Goal: Task Accomplishment & Management: Use online tool/utility

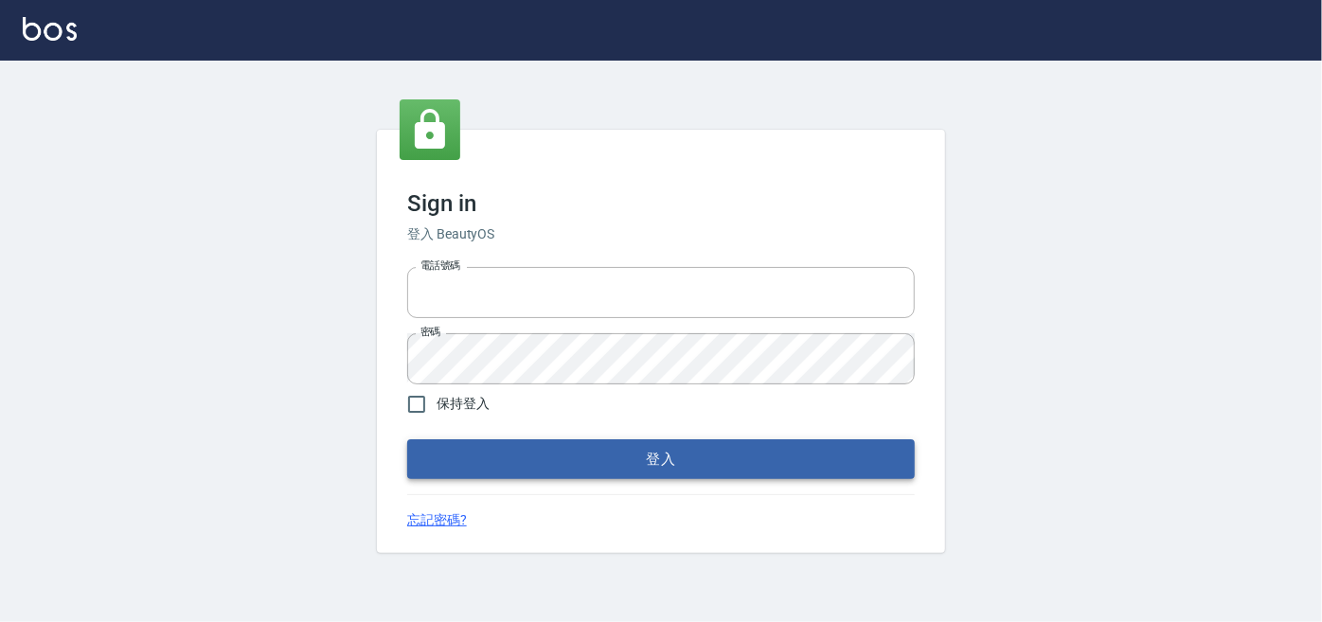
type input "0227605235"
click at [791, 460] on button "登入" at bounding box center [661, 459] width 508 height 40
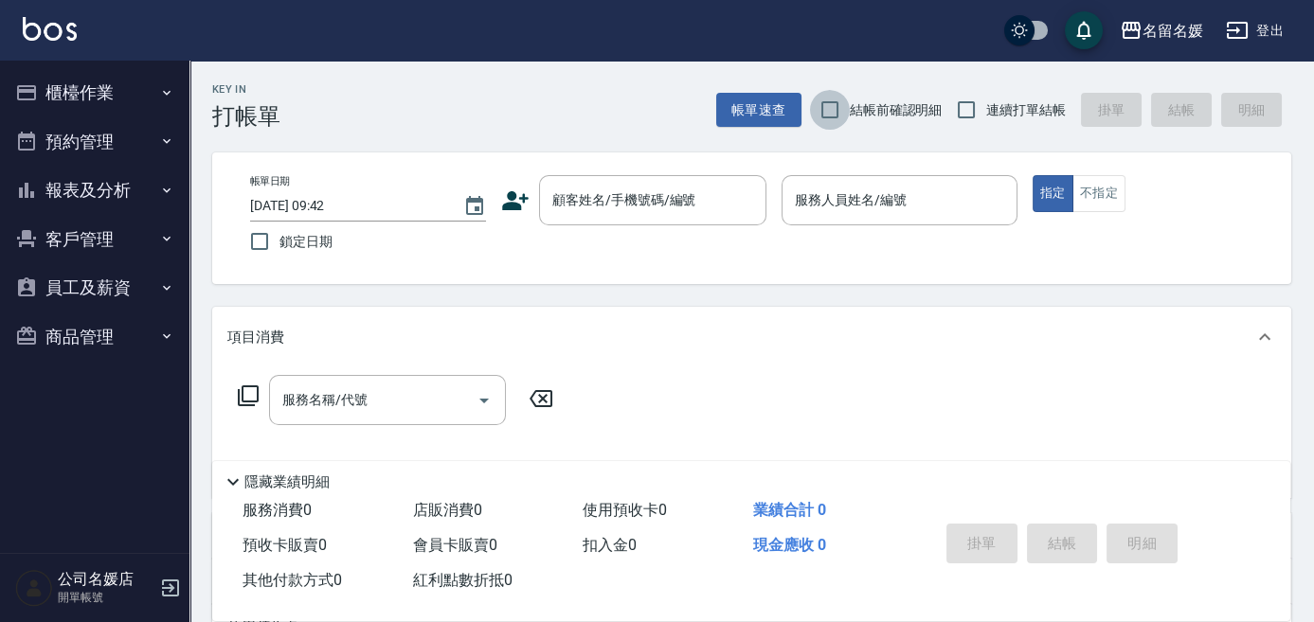
click at [826, 104] on input "結帳前確認明細" at bounding box center [830, 110] width 40 height 40
checkbox input "true"
click at [962, 109] on input "連續打單結帳" at bounding box center [966, 110] width 40 height 40
checkbox input "true"
click at [263, 238] on input "鎖定日期" at bounding box center [260, 242] width 40 height 40
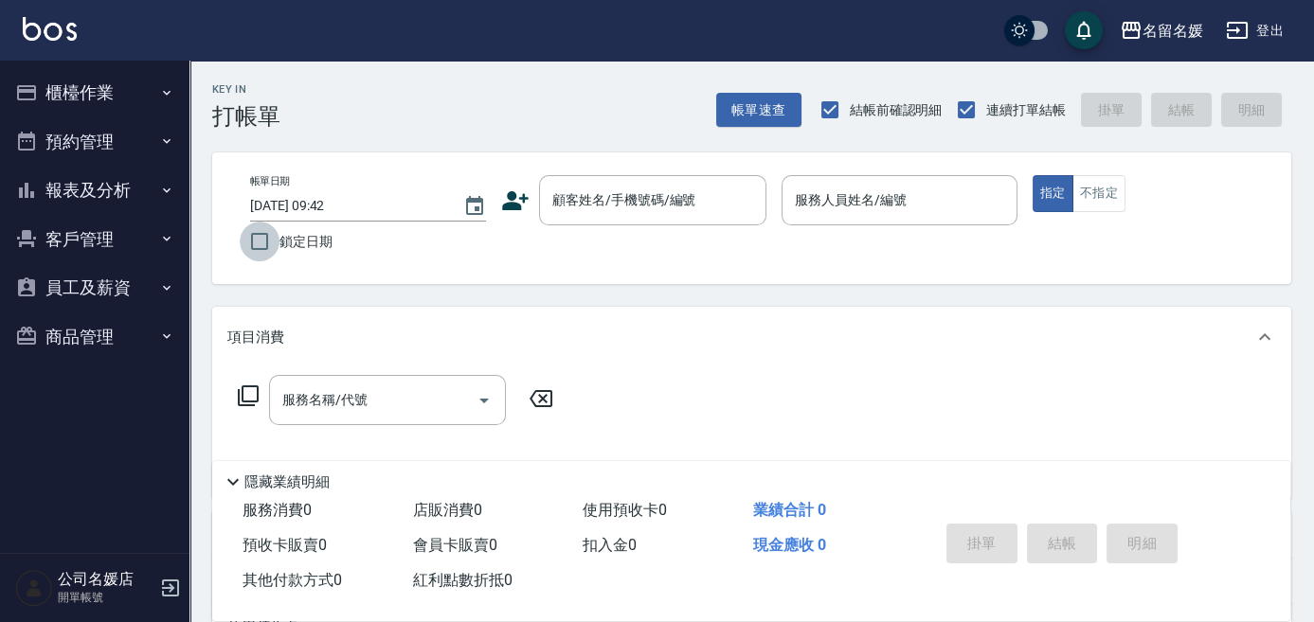
checkbox input "true"
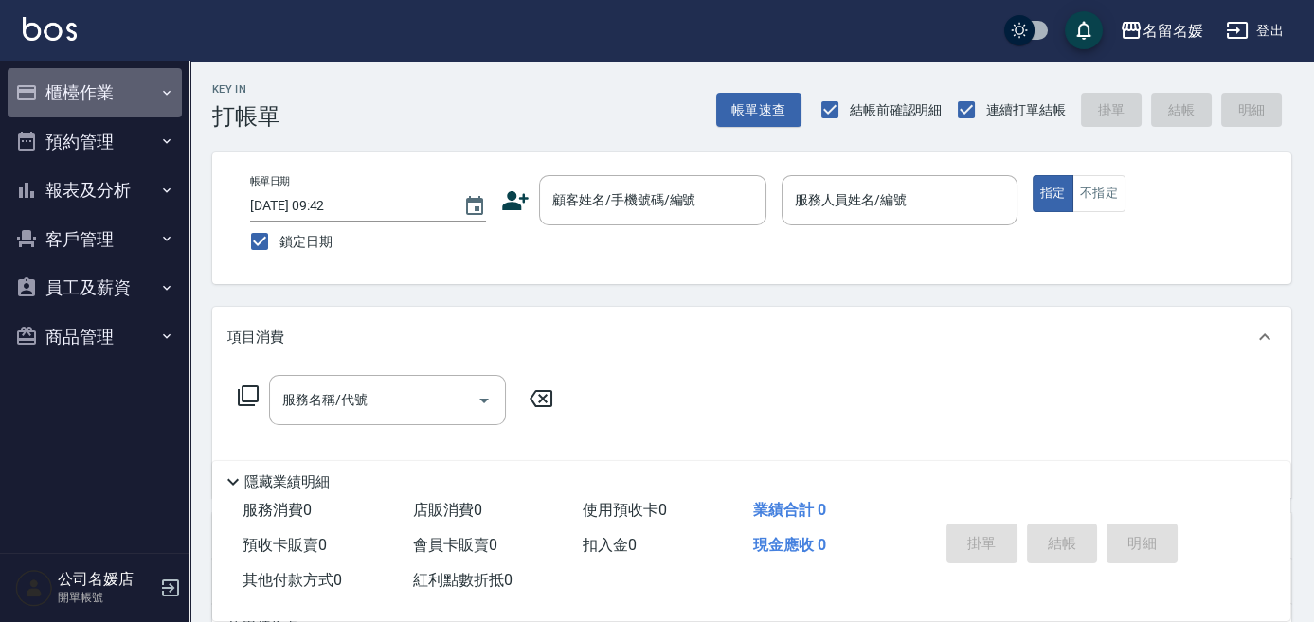
click at [114, 95] on button "櫃檯作業" at bounding box center [95, 92] width 174 height 49
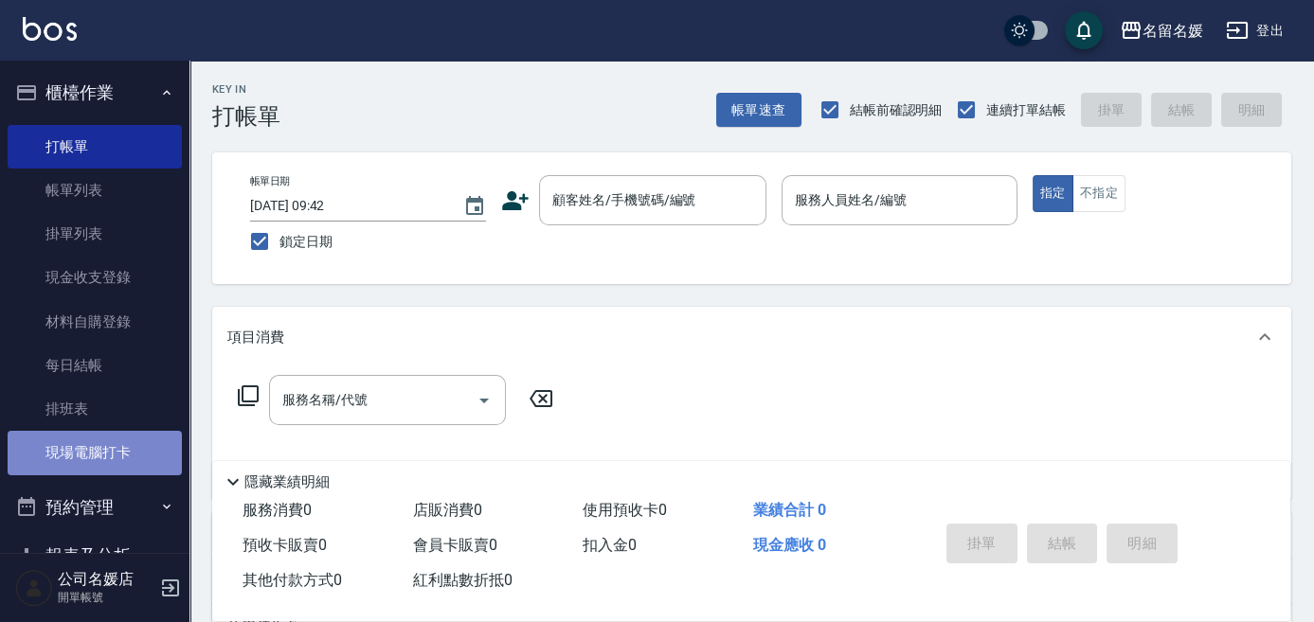
click at [100, 449] on link "現場電腦打卡" at bounding box center [95, 453] width 174 height 44
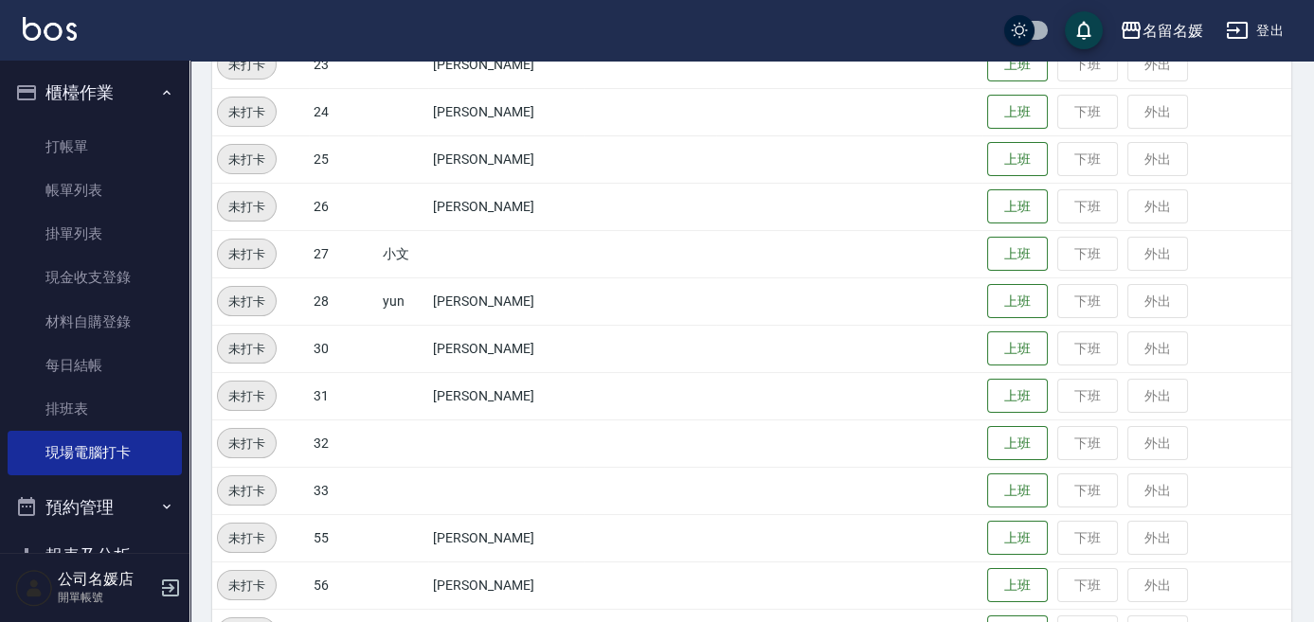
scroll to position [661, 0]
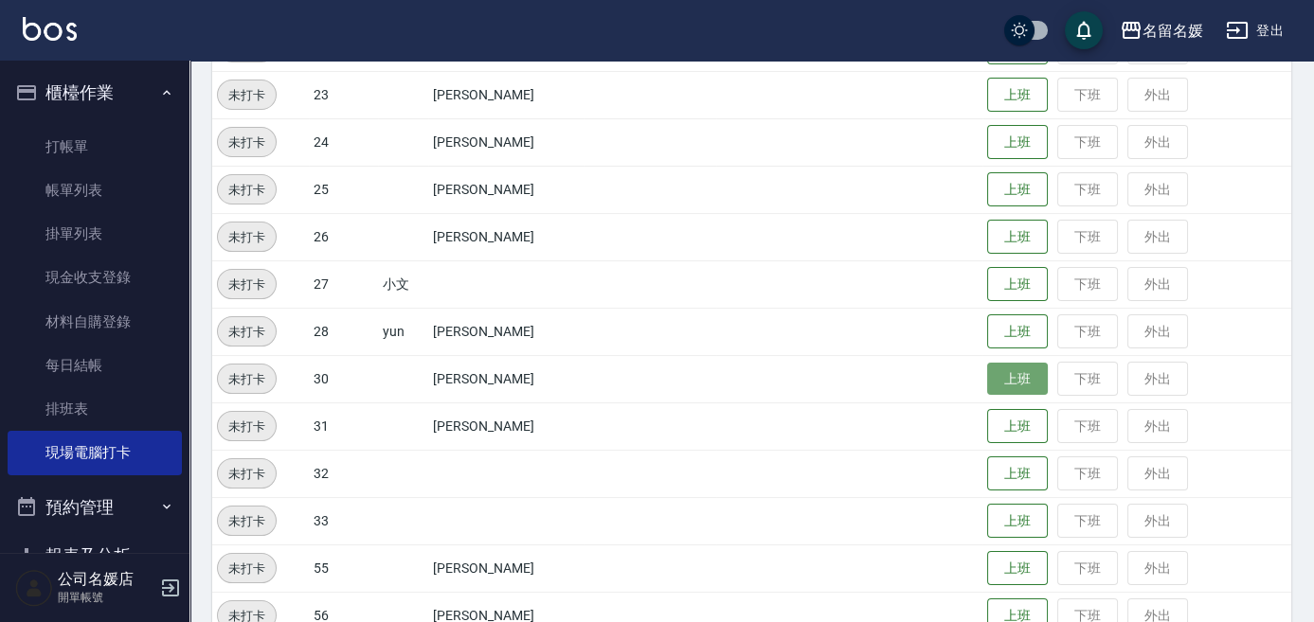
click at [1029, 390] on button "上班" at bounding box center [1017, 379] width 61 height 33
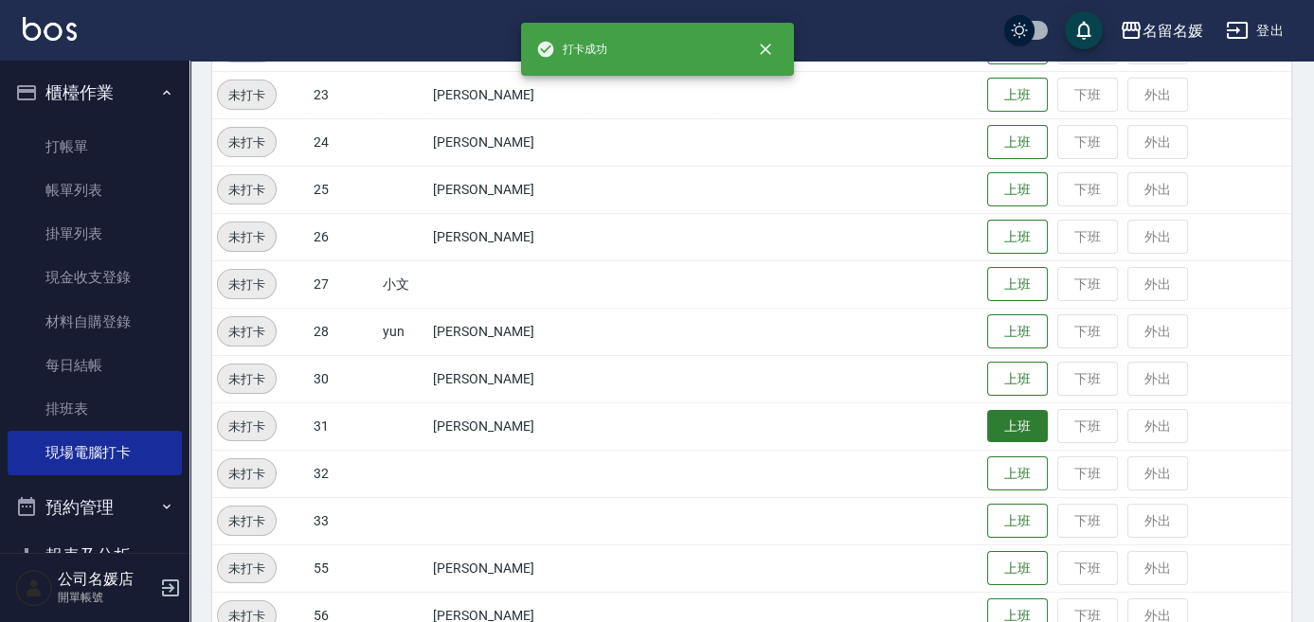
click at [1017, 420] on button "上班" at bounding box center [1017, 426] width 61 height 33
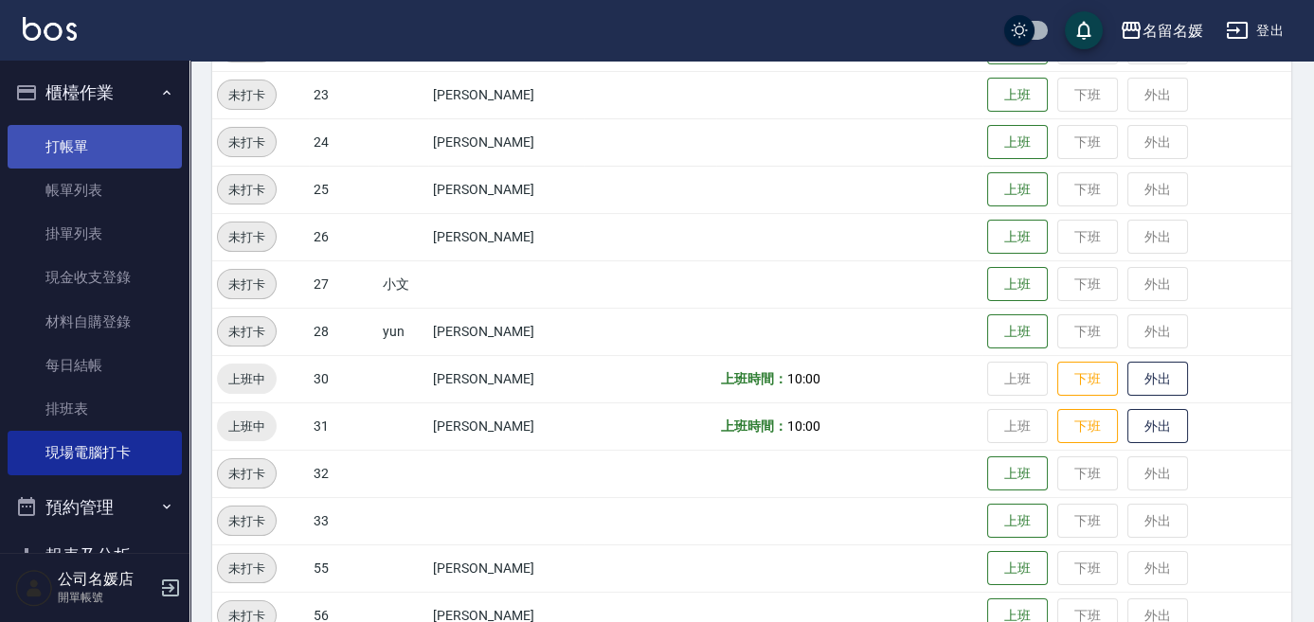
click at [85, 142] on link "打帳單" at bounding box center [95, 147] width 174 height 44
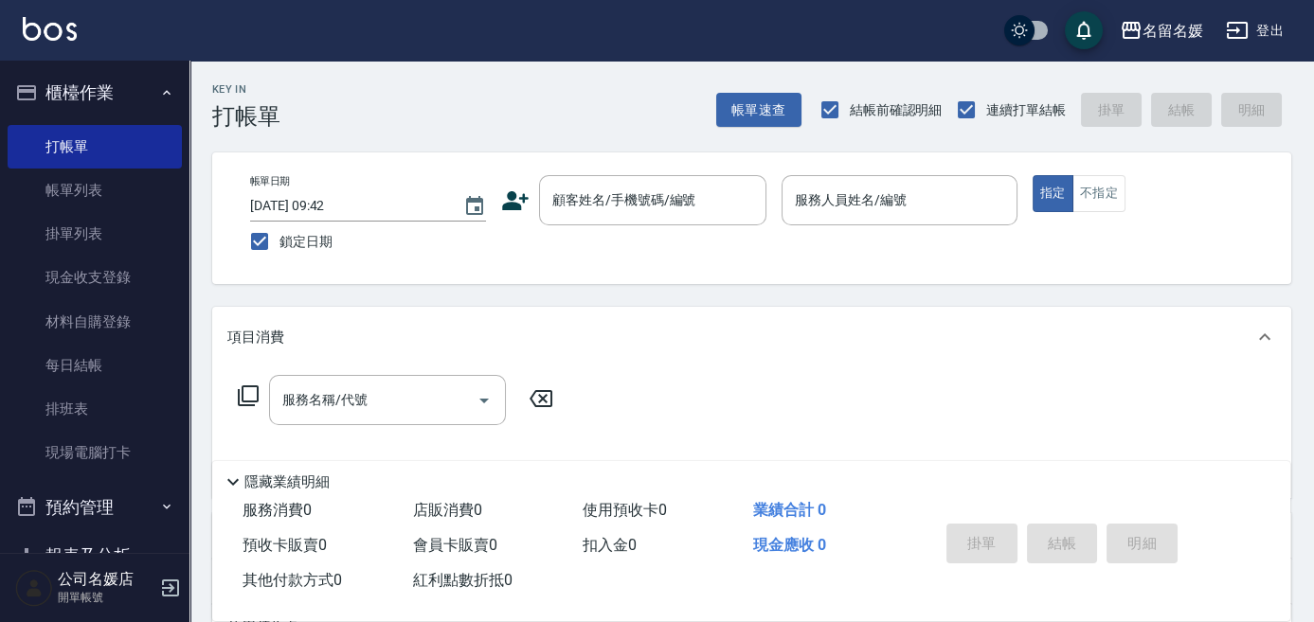
click at [1280, 375] on div "服務名稱/代號 服務名稱/代號" at bounding box center [751, 432] width 1079 height 131
click at [649, 208] on div "顧客姓名/手機號碼/編號 顧客姓名/手機號碼/編號" at bounding box center [652, 200] width 227 height 50
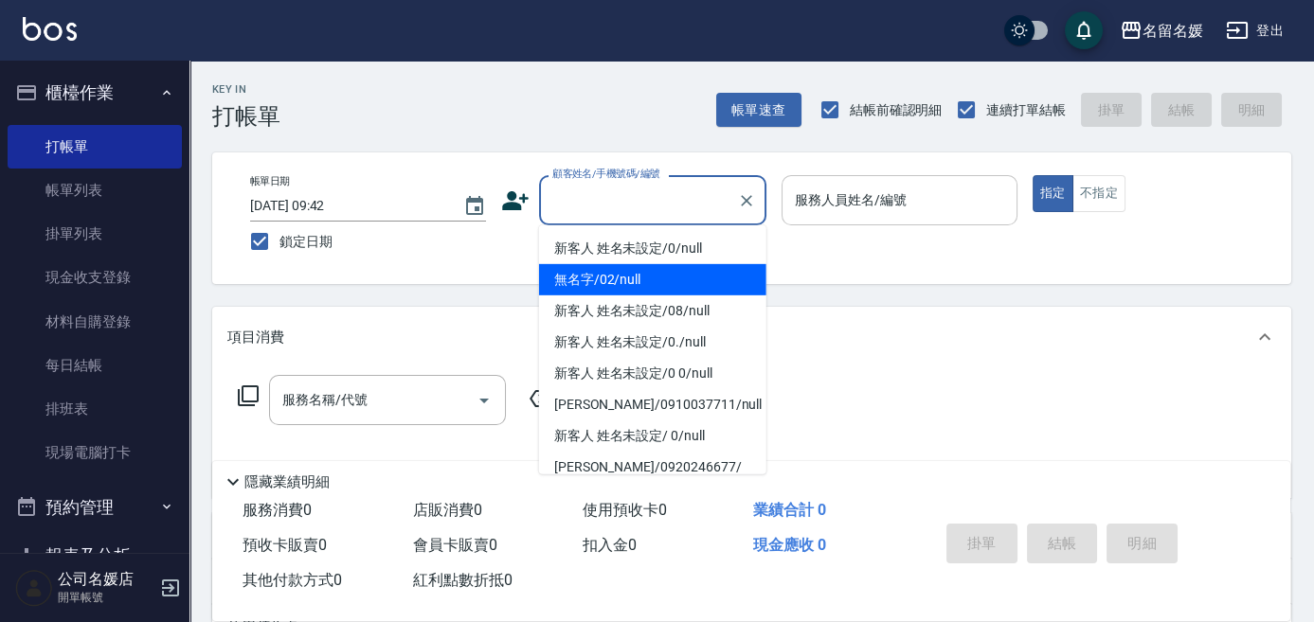
drag, startPoint x: 626, startPoint y: 284, endPoint x: 884, endPoint y: 220, distance: 265.5
click at [631, 284] on li "無名字/02/null" at bounding box center [652, 279] width 227 height 31
type input "無名字/02/null"
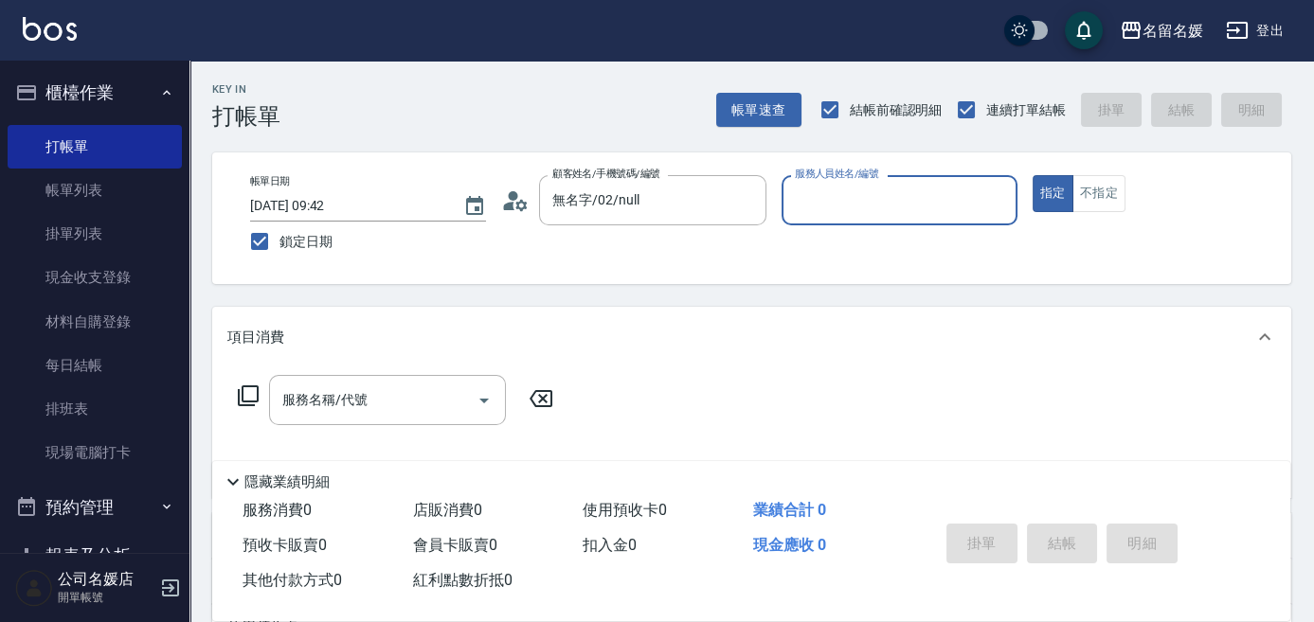
click at [886, 201] on input "服務人員姓名/編號" at bounding box center [899, 200] width 219 height 33
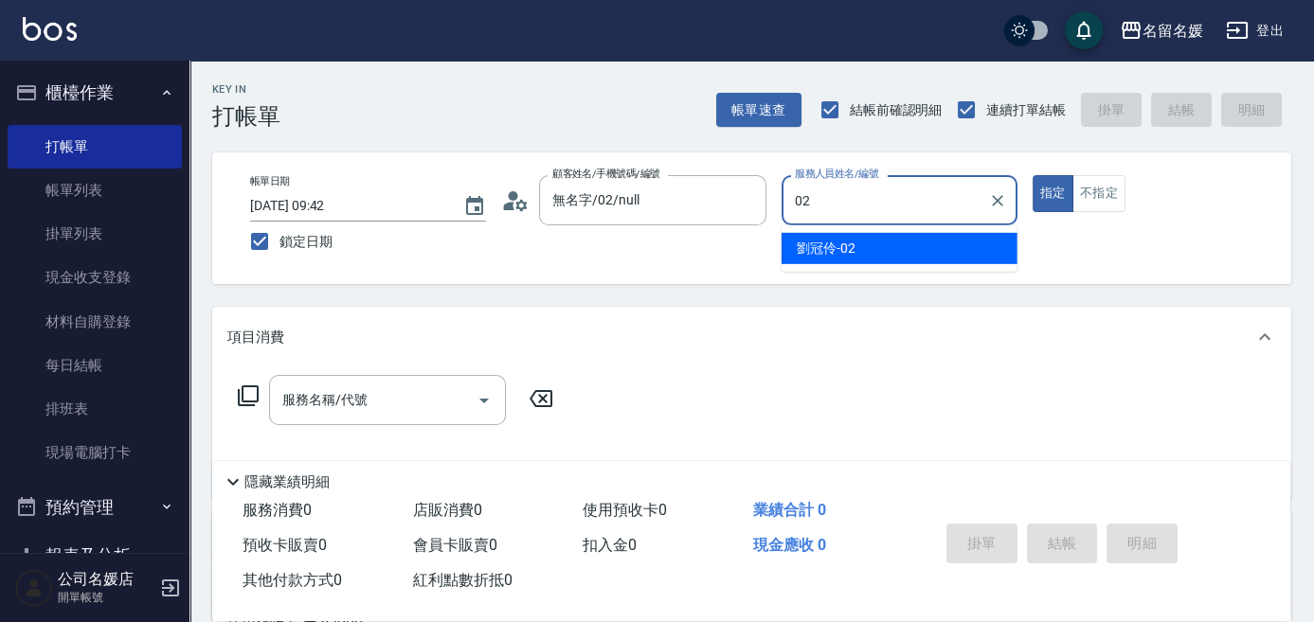
type input "02"
type button "true"
type input "[PERSON_NAME]-02"
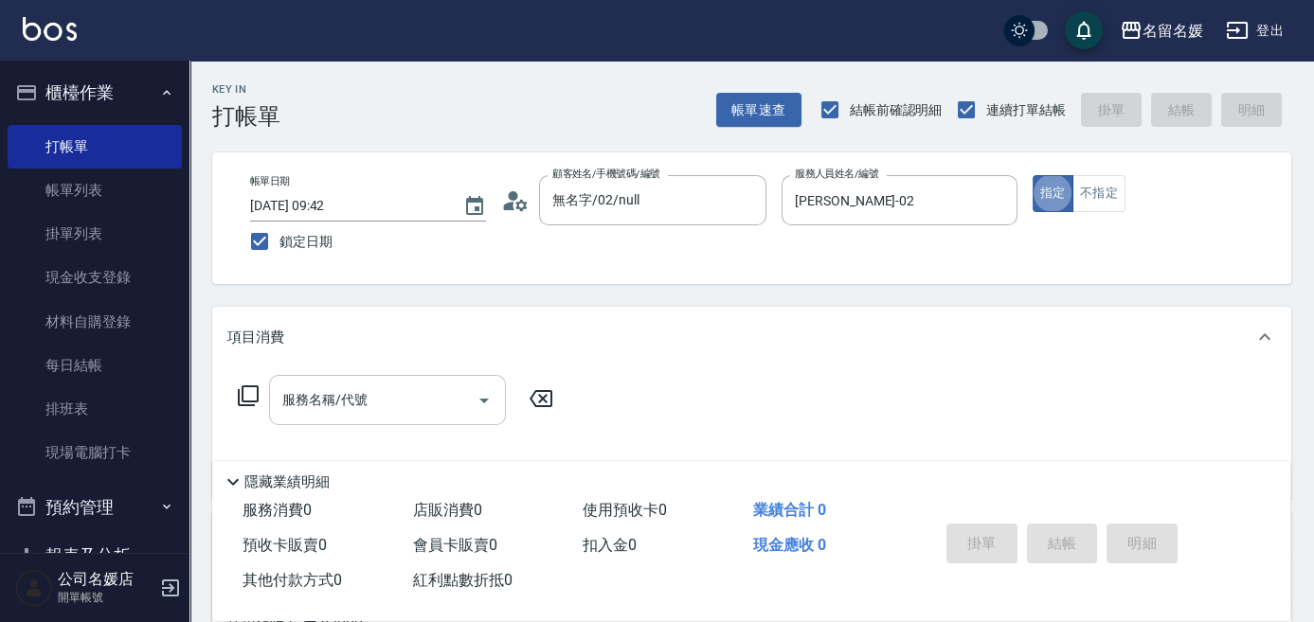
click at [379, 390] on input "服務名稱/代號" at bounding box center [372, 400] width 191 height 33
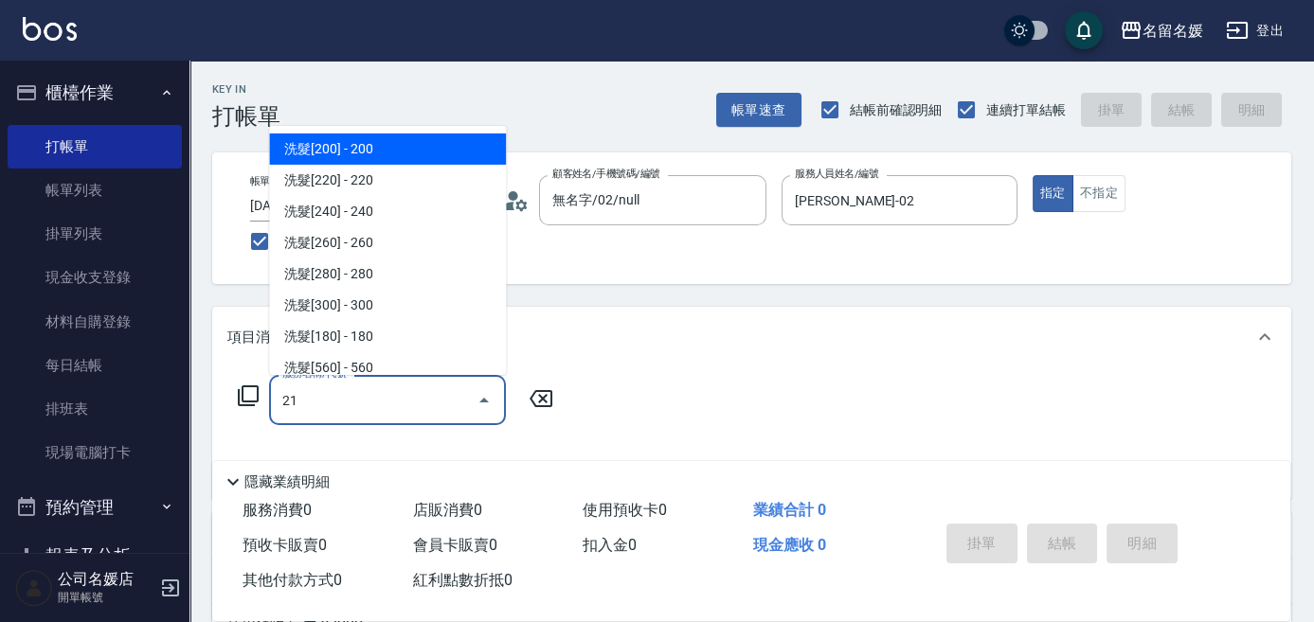
type input "210"
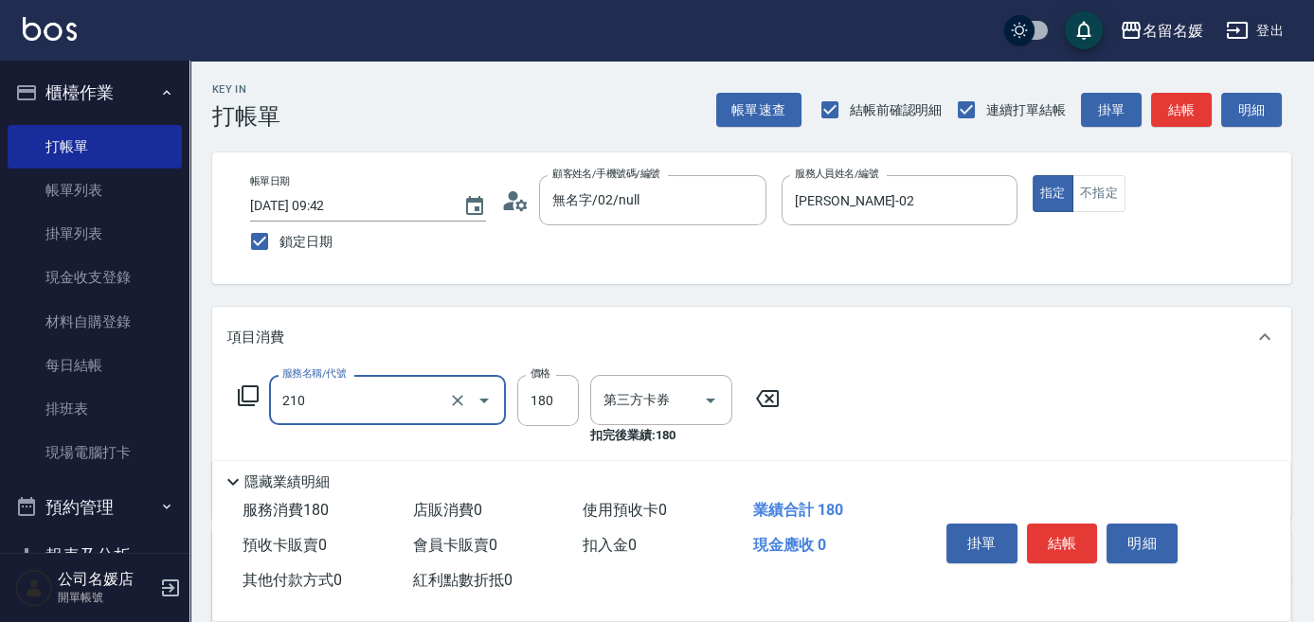
type input "舊有卡券"
type input "洗券-(卡)180(210)"
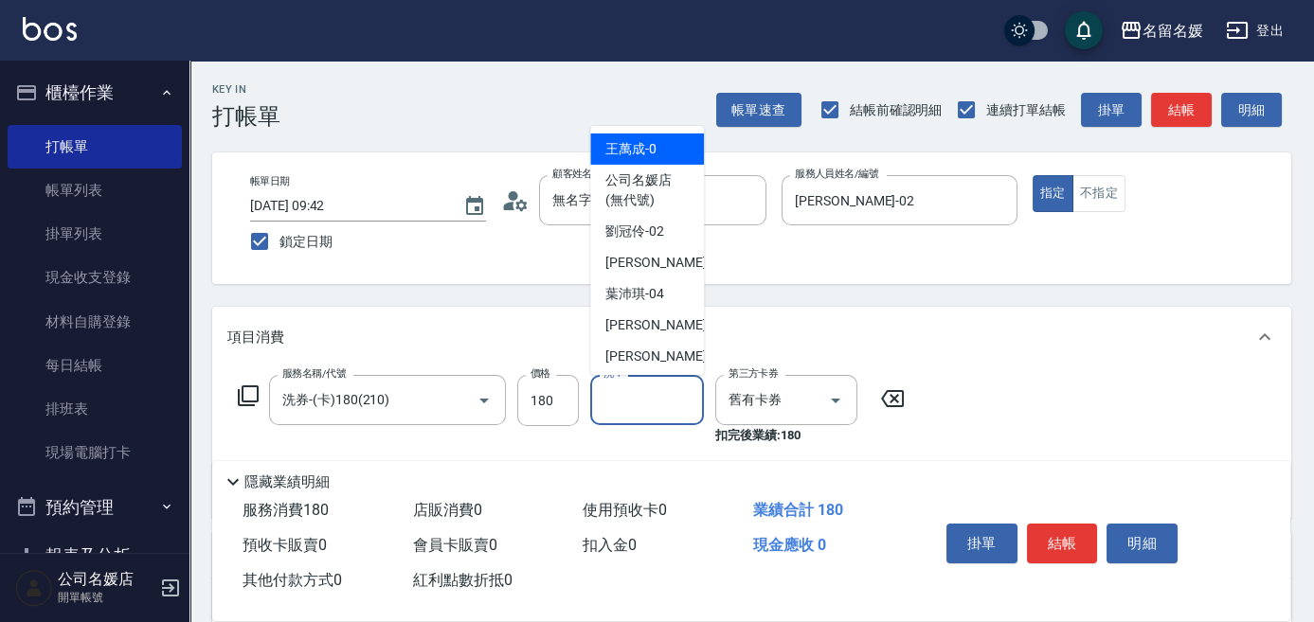
drag, startPoint x: 618, startPoint y: 413, endPoint x: 601, endPoint y: 405, distance: 18.7
click at [616, 410] on input "洗-1" at bounding box center [647, 400] width 97 height 33
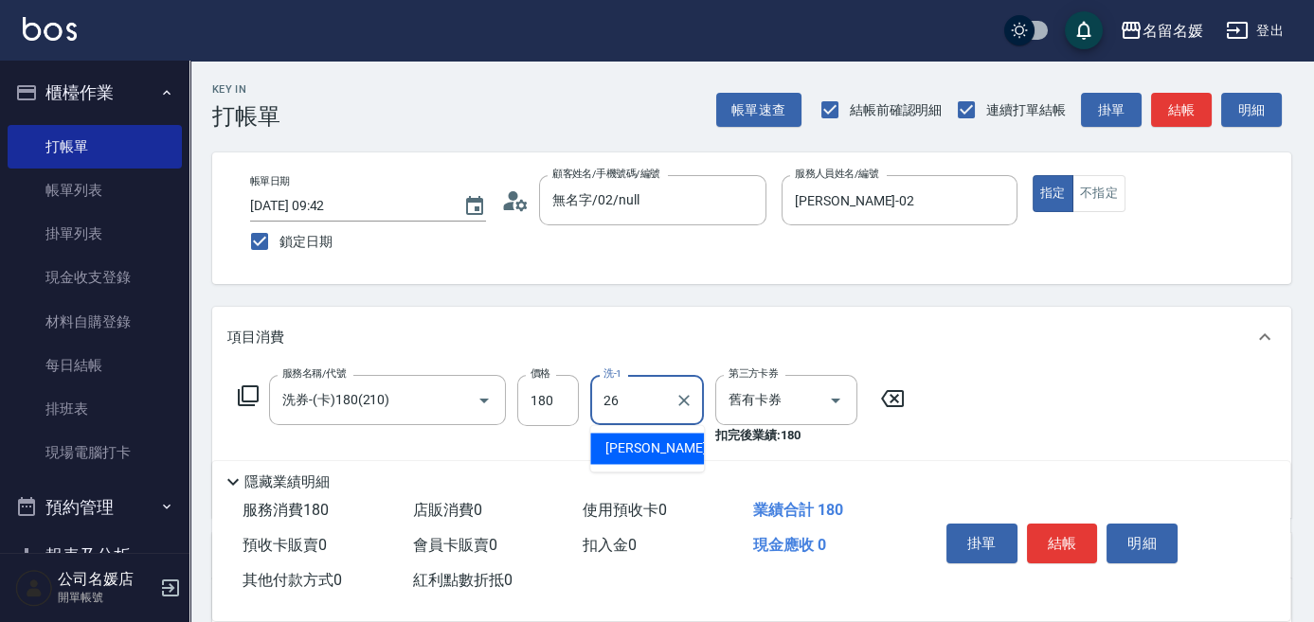
type input "蔡愛陵-26"
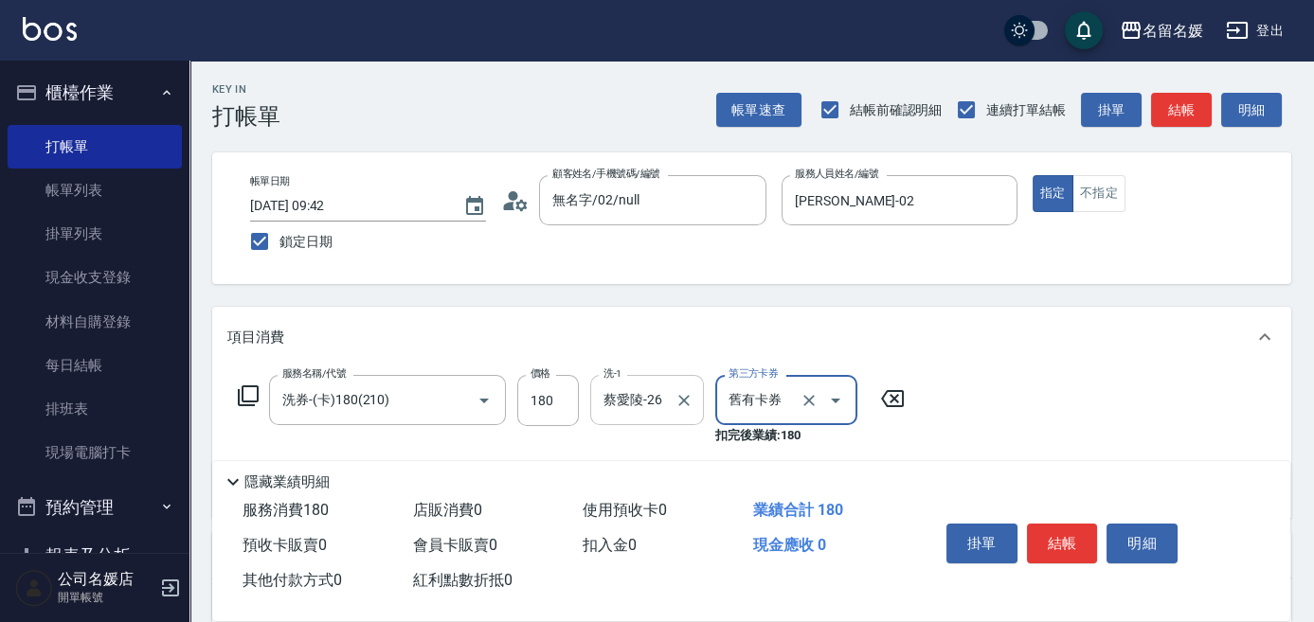
scroll to position [85, 0]
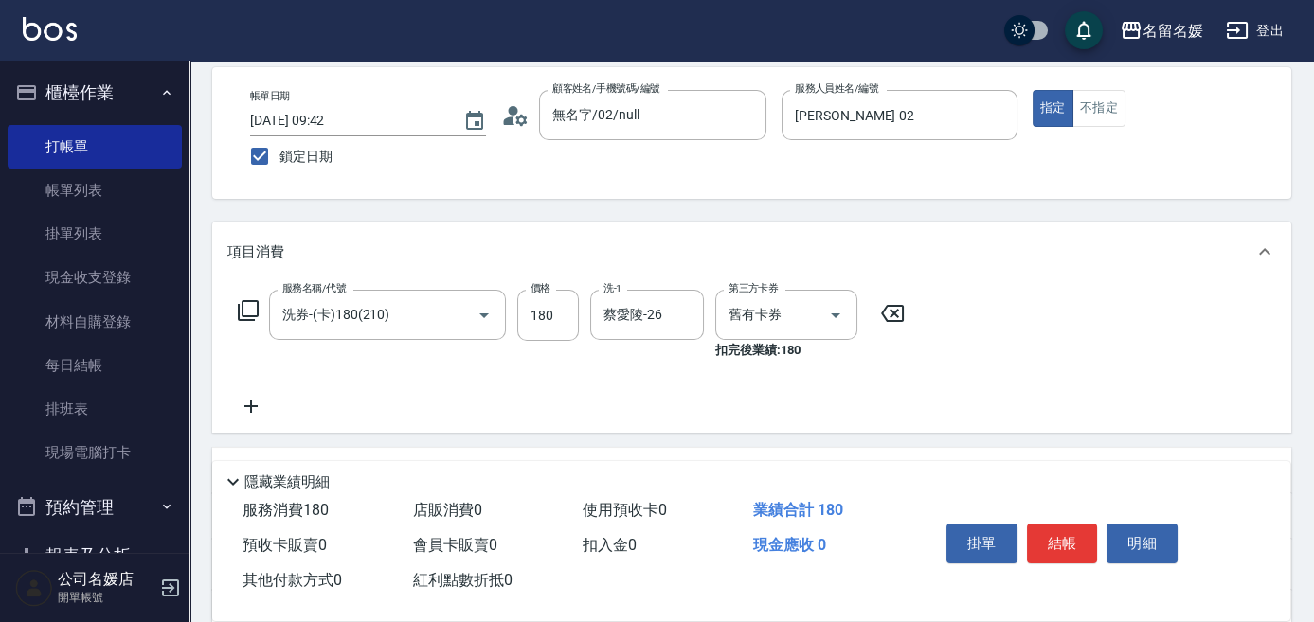
click at [247, 402] on icon at bounding box center [250, 406] width 47 height 23
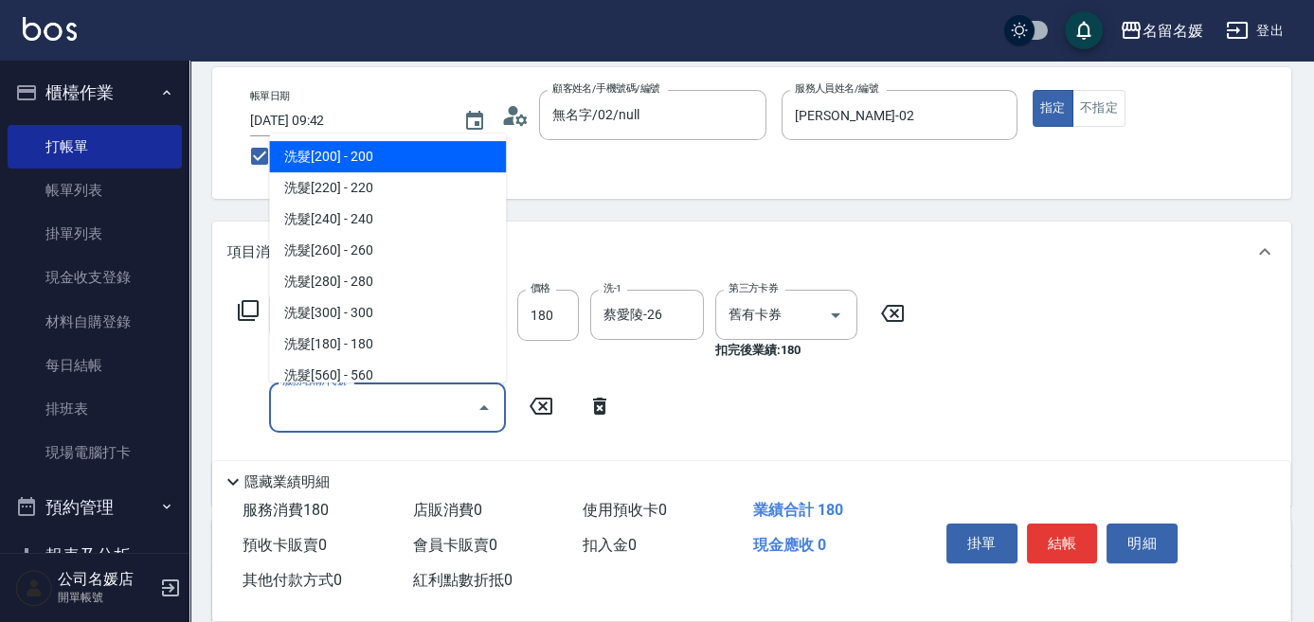
click at [374, 404] on input "服務名稱/代號" at bounding box center [372, 407] width 191 height 33
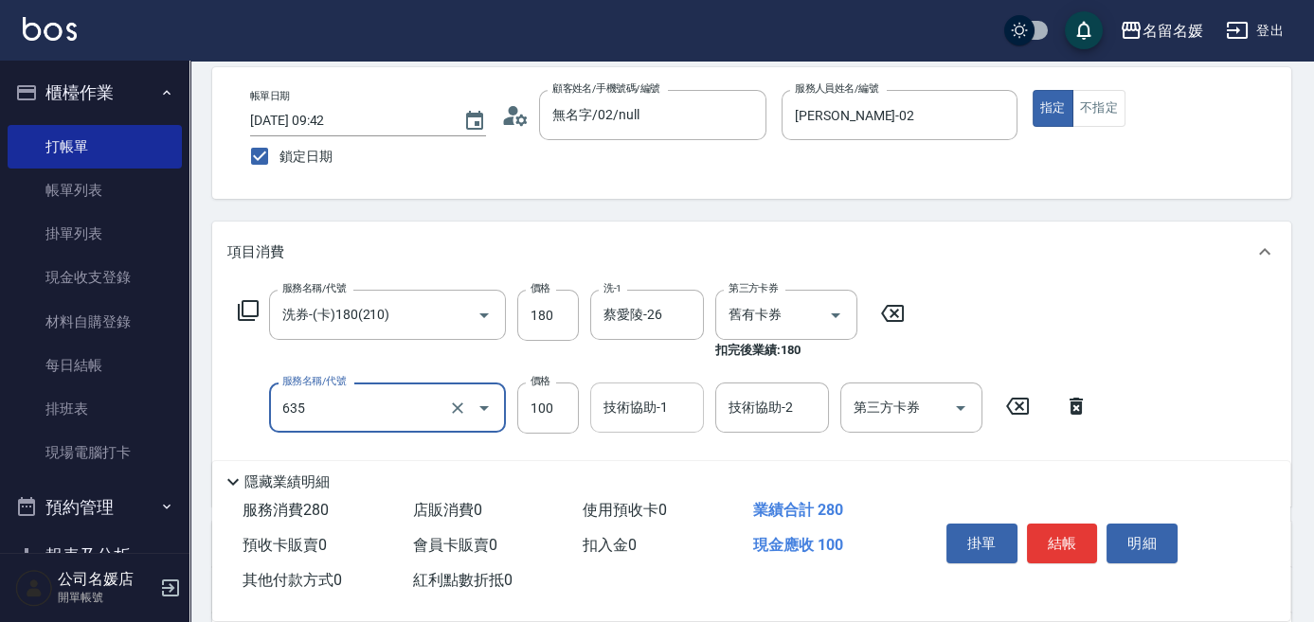
click at [667, 416] on input "技術協助-1" at bounding box center [647, 407] width 97 height 33
type input "煥彩.玻酸.晶膜.水療(635)"
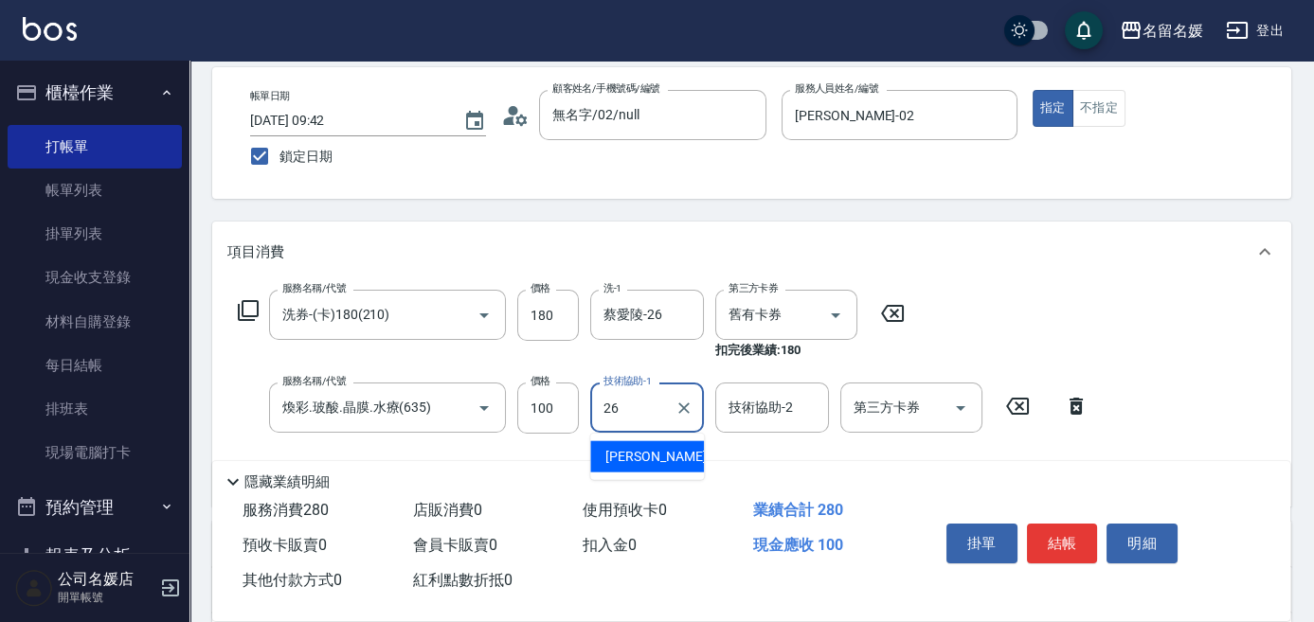
type input "蔡愛陵-26"
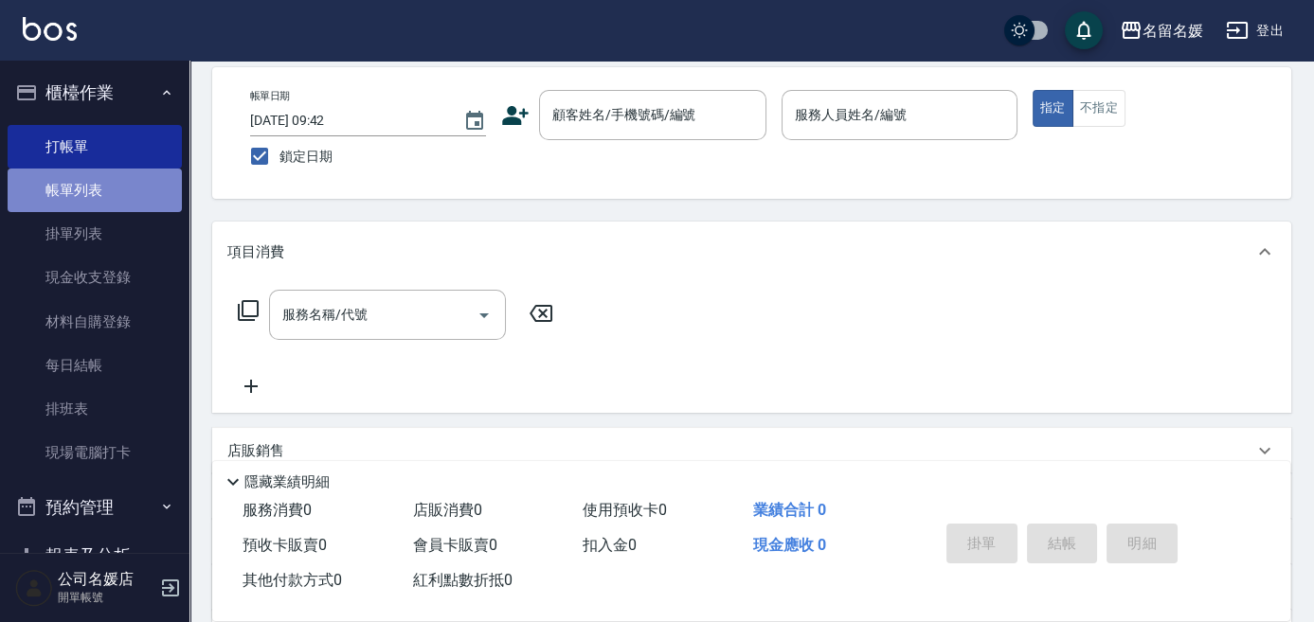
click at [105, 193] on link "帳單列表" at bounding box center [95, 191] width 174 height 44
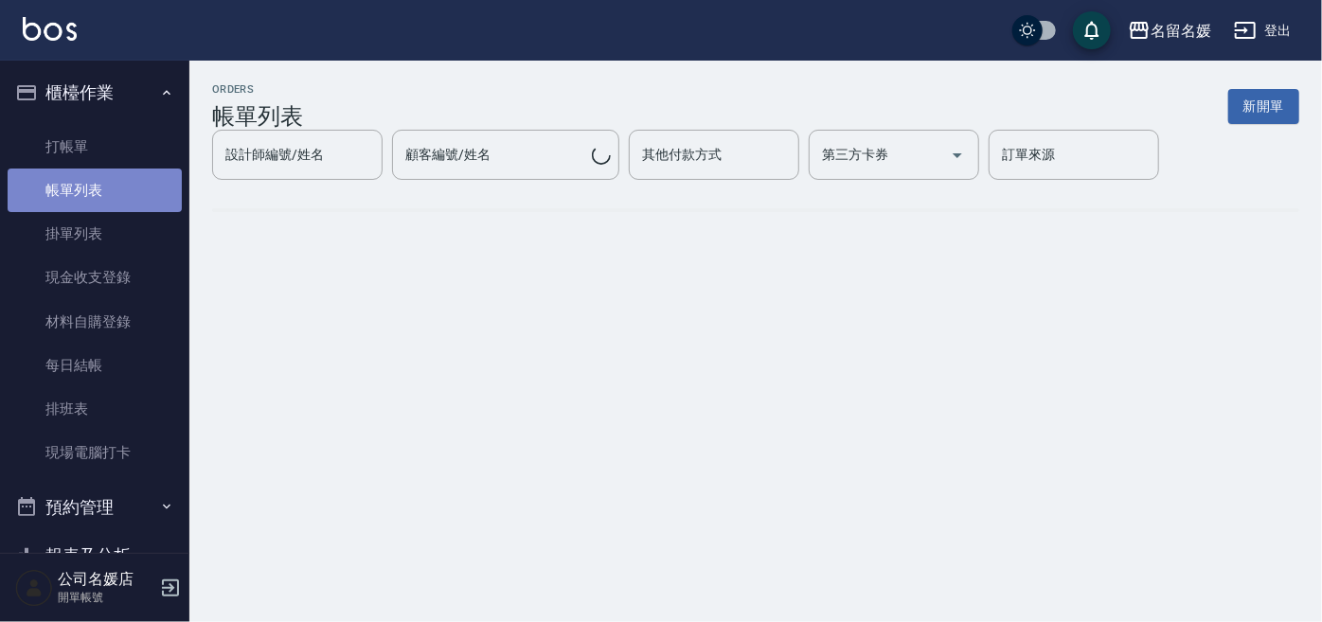
click at [105, 193] on link "帳單列表" at bounding box center [95, 191] width 174 height 44
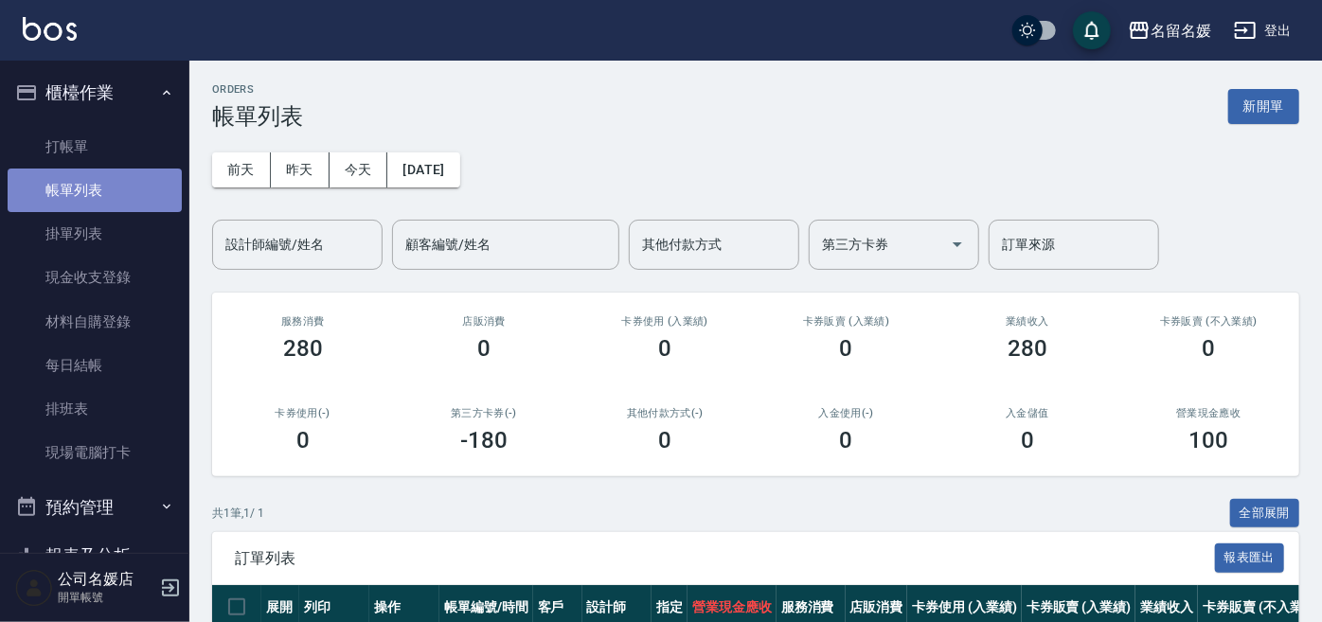
click at [105, 193] on link "帳單列表" at bounding box center [95, 191] width 174 height 44
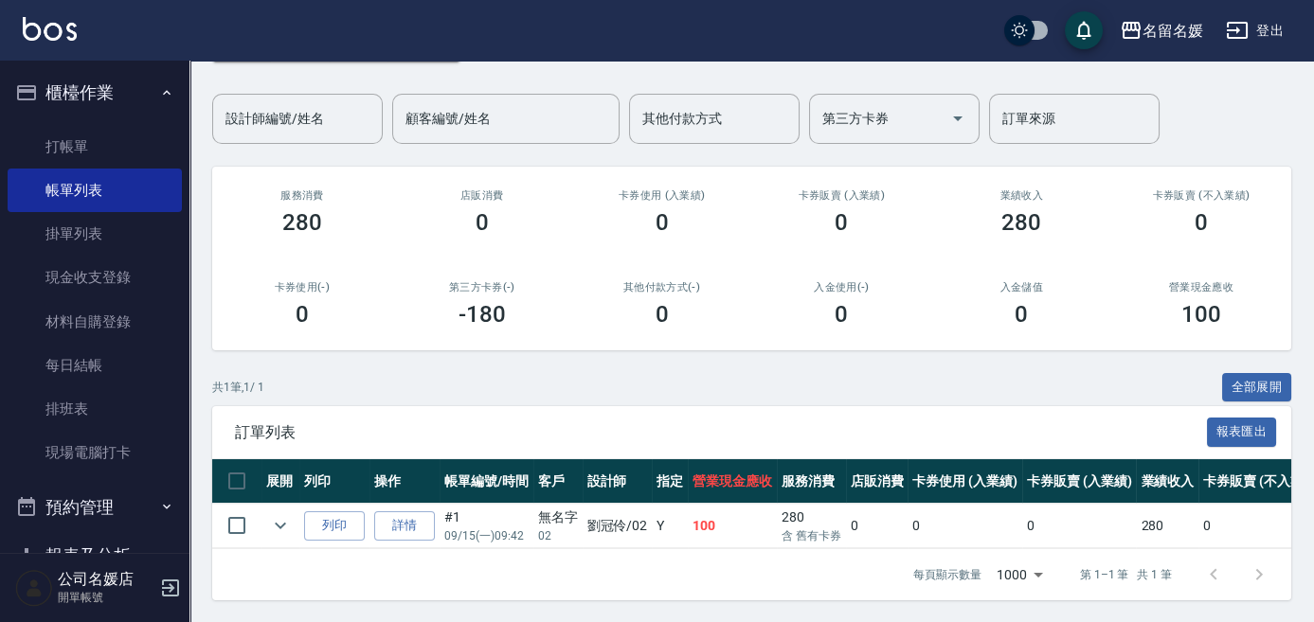
scroll to position [139, 0]
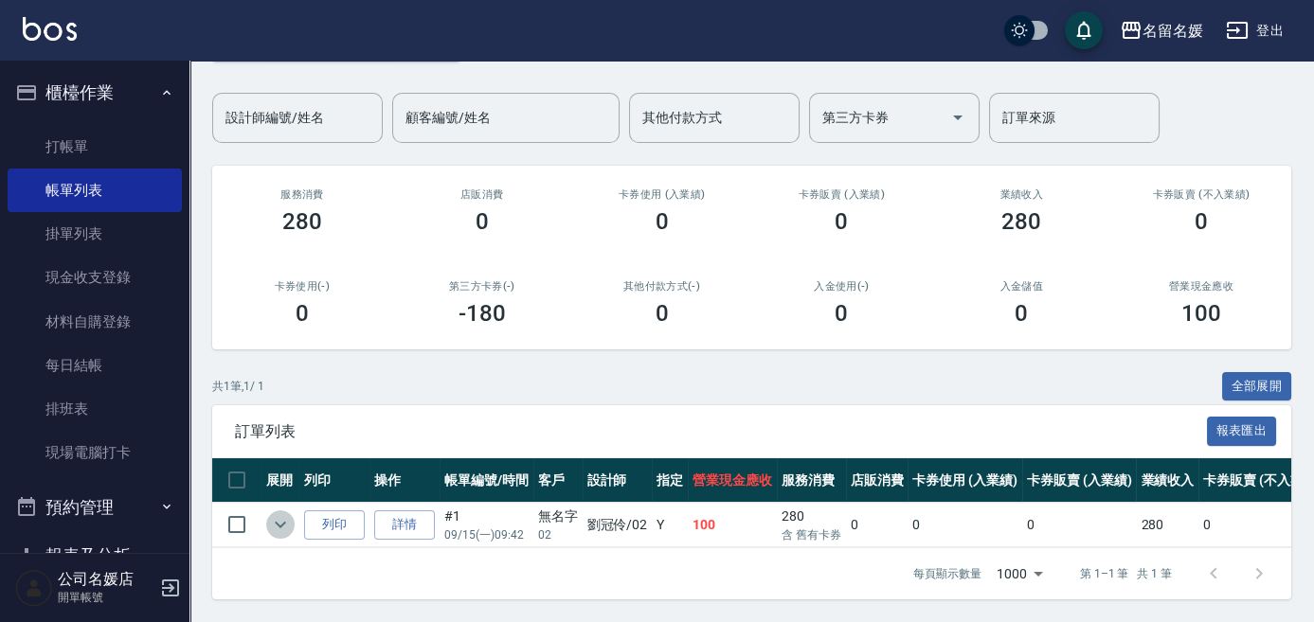
click at [279, 519] on icon "expand row" at bounding box center [280, 524] width 23 height 23
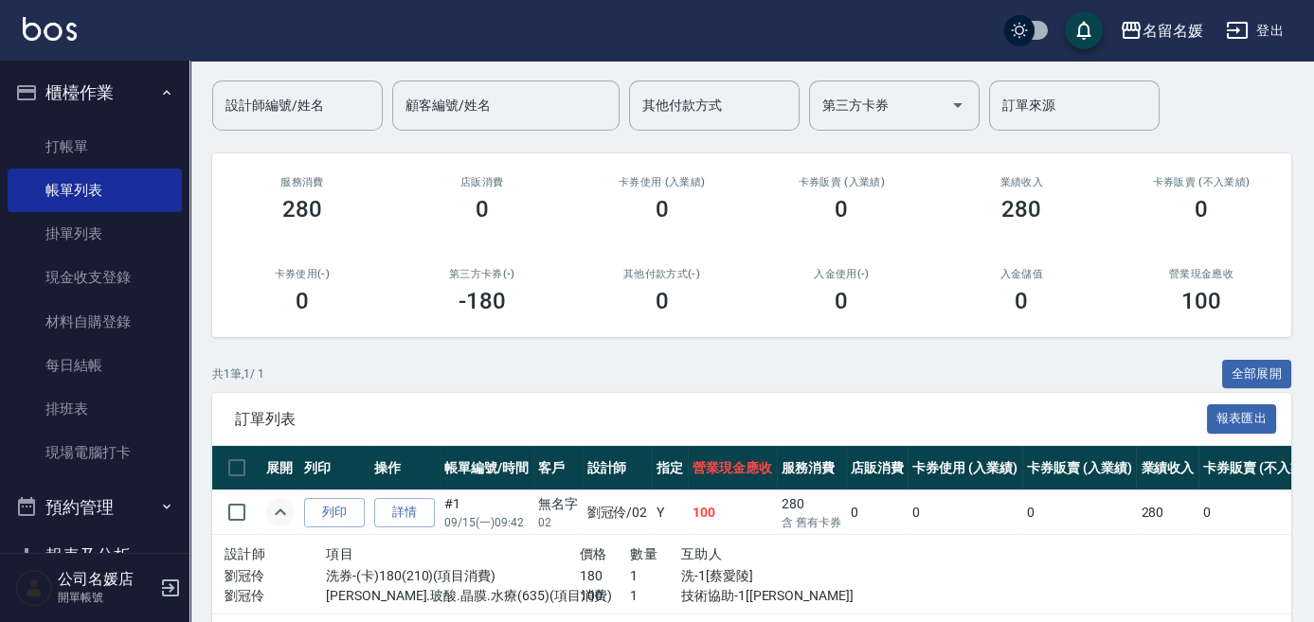
scroll to position [218, 0]
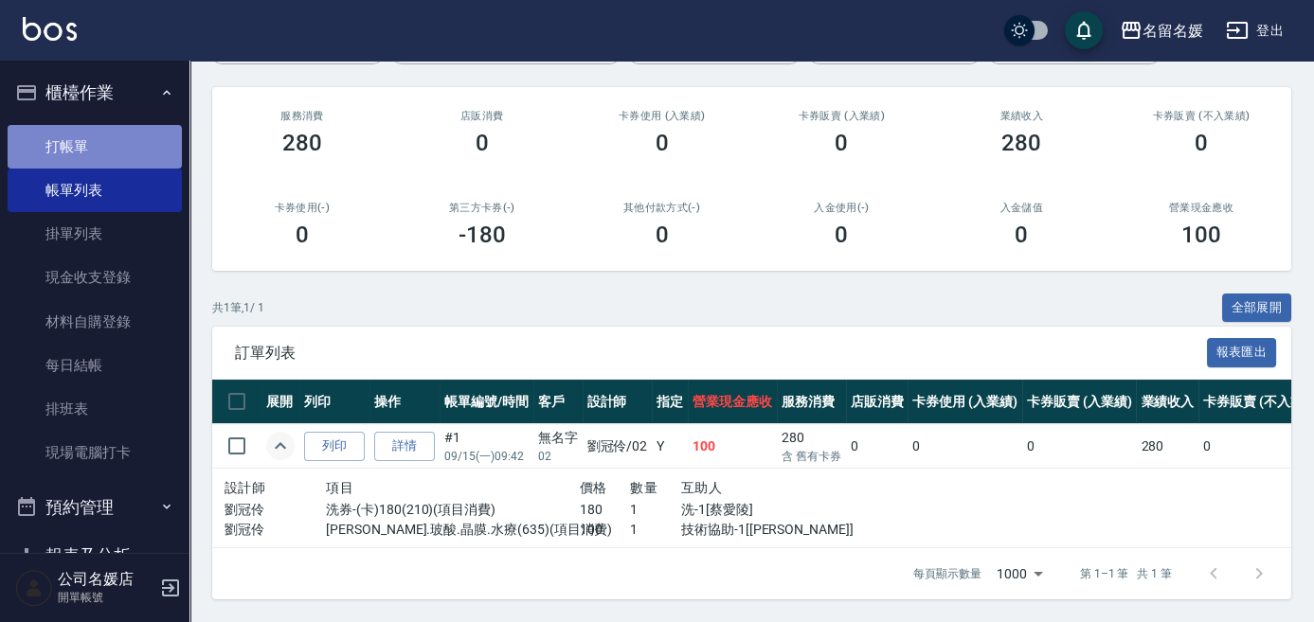
click at [135, 152] on link "打帳單" at bounding box center [95, 147] width 174 height 44
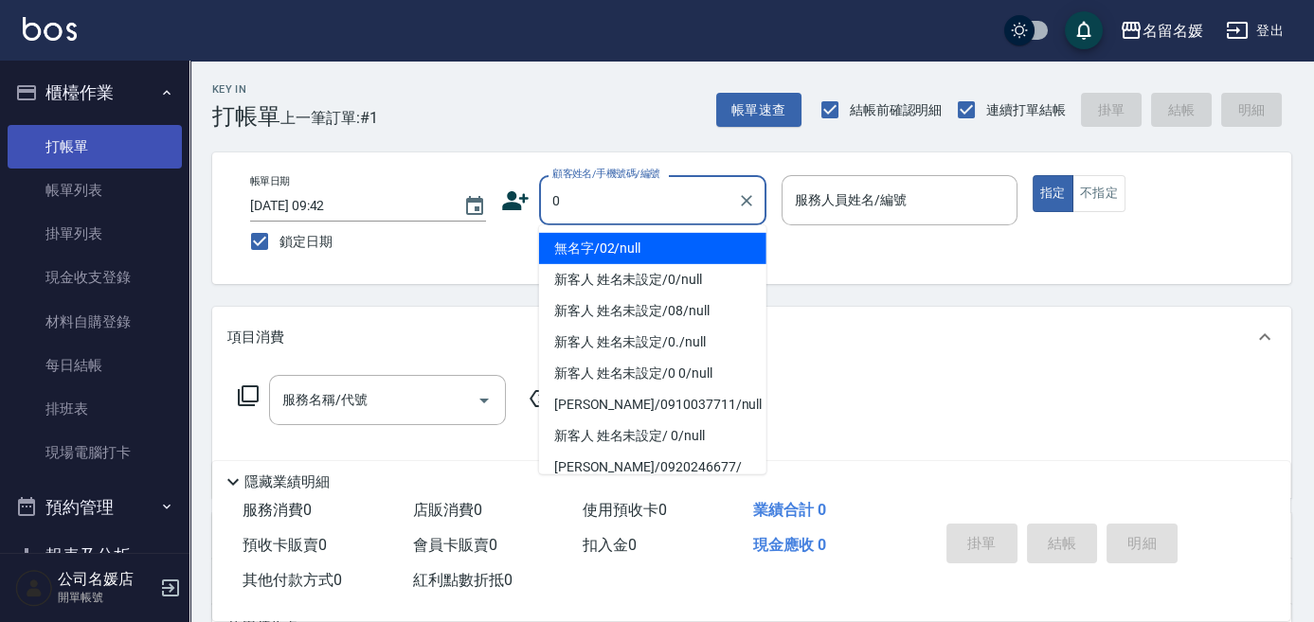
type input "0"
type input "1"
type input "無名字/02/null"
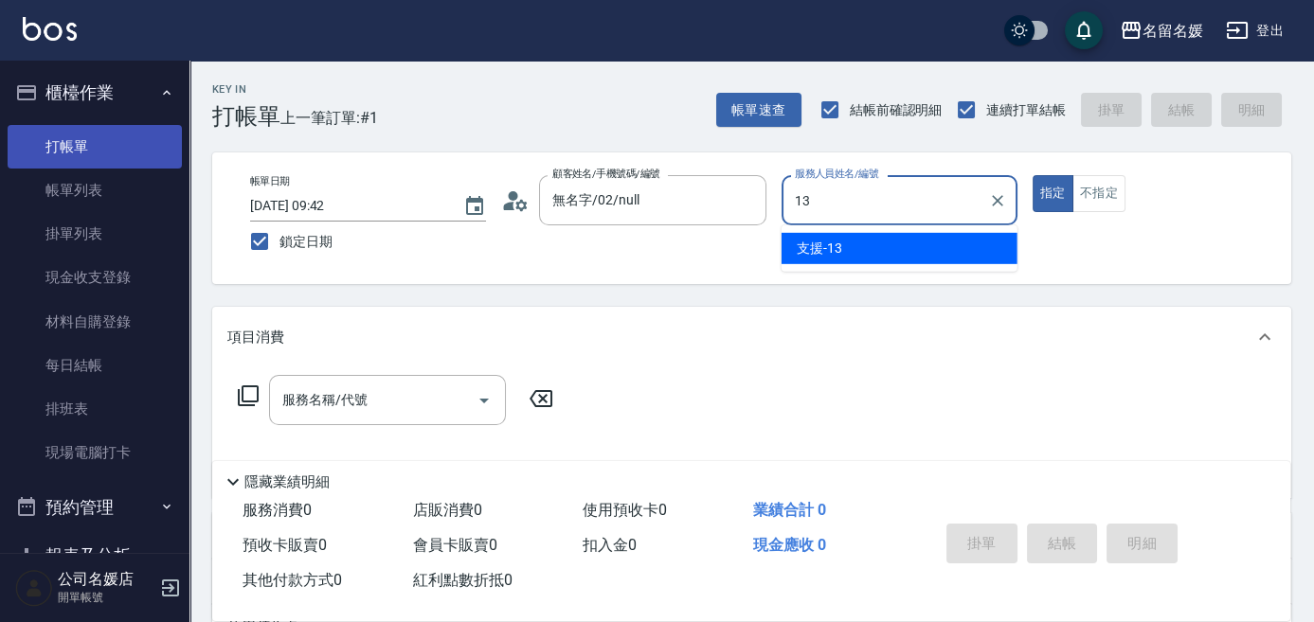
type input "13"
type button "true"
type input "支援-13"
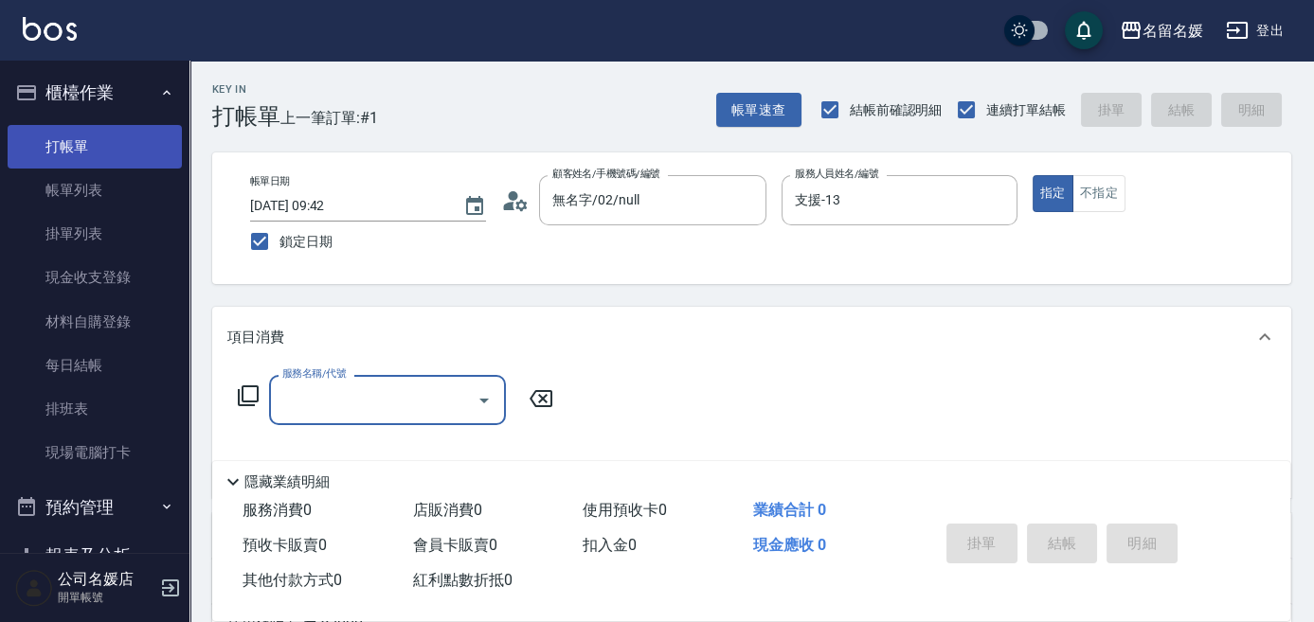
type input "新客人 姓名未設定/0/null"
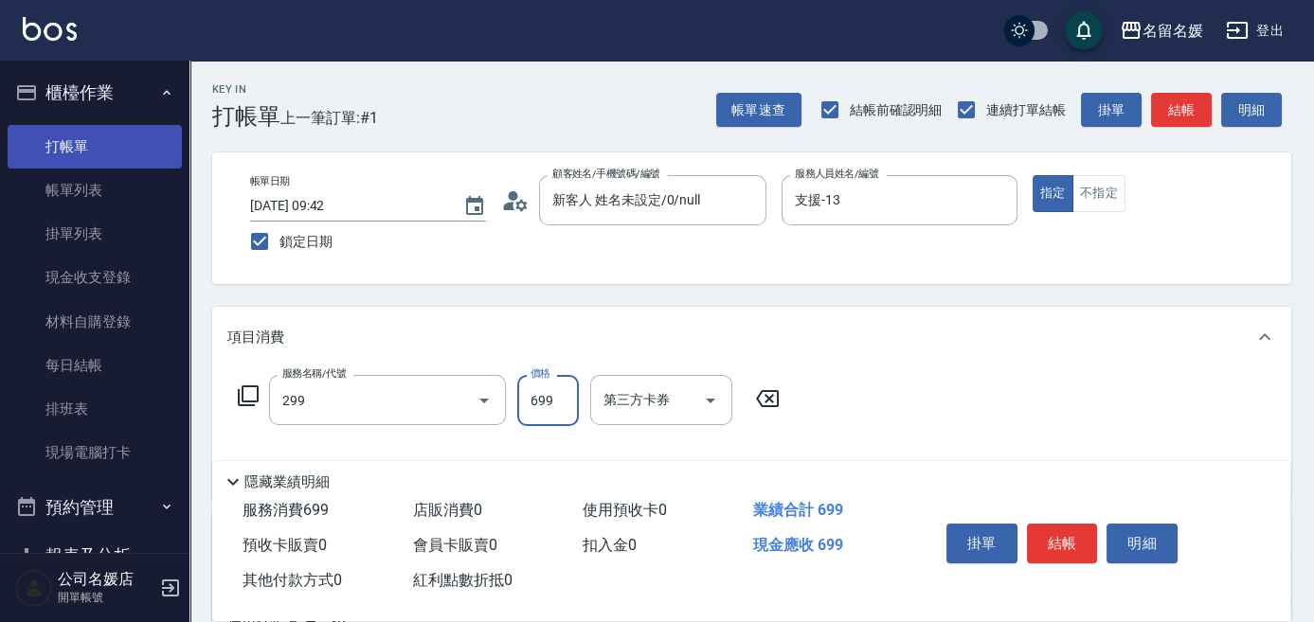
type input "滾珠洗髮699(299)"
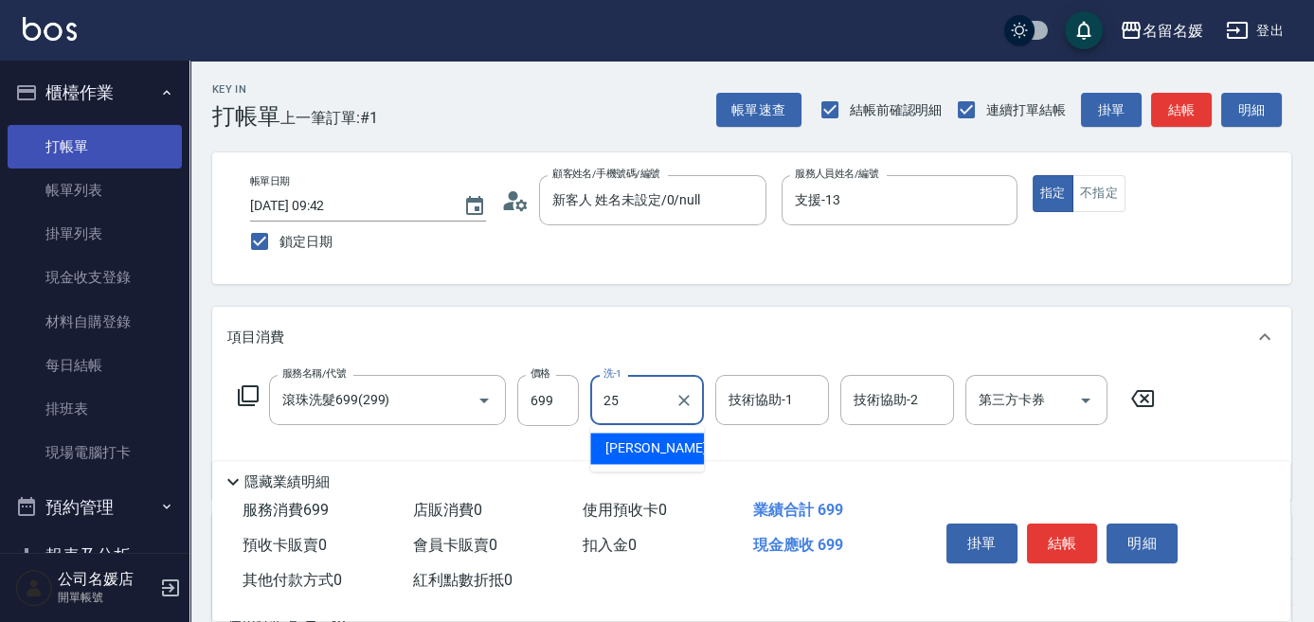
type input "[PERSON_NAME]-25"
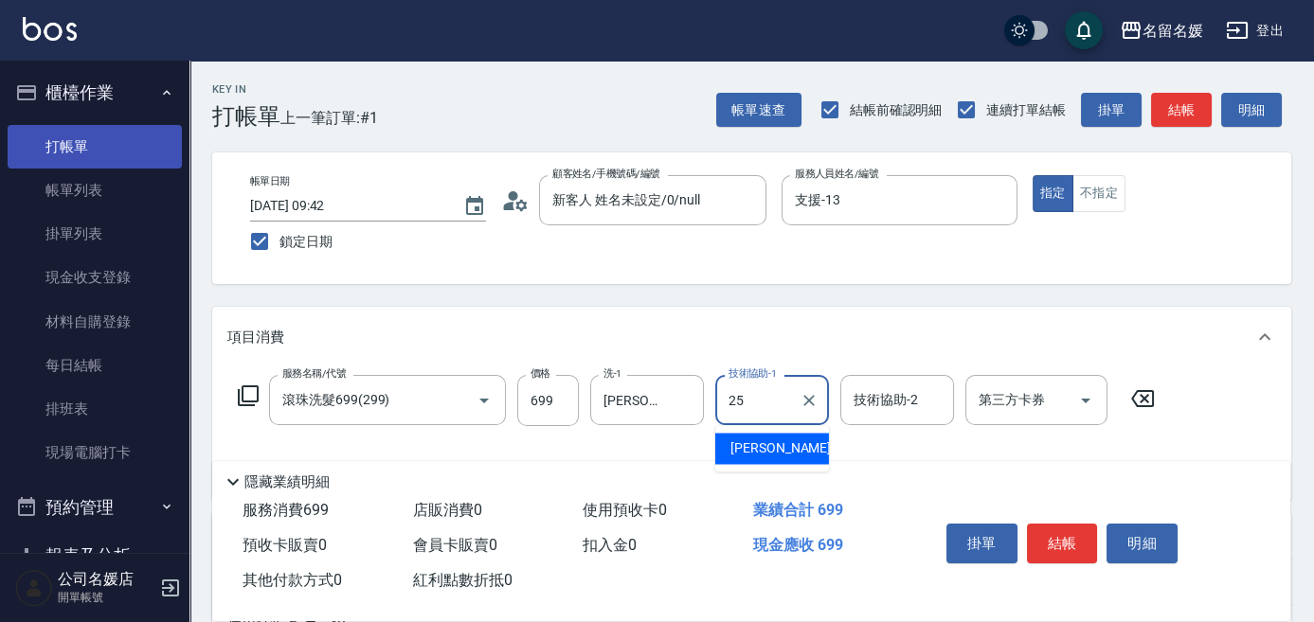
type input "[PERSON_NAME]-25"
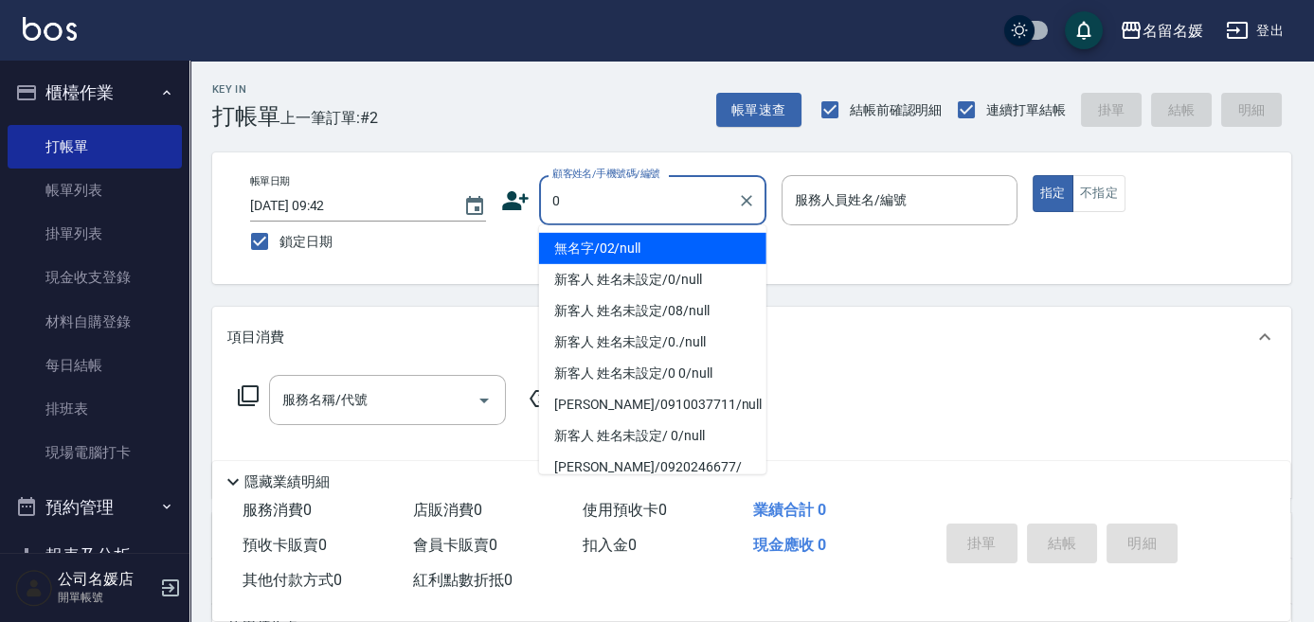
type input "0"
type input "08"
type input "無名字/02/null"
type input "許明雅-08"
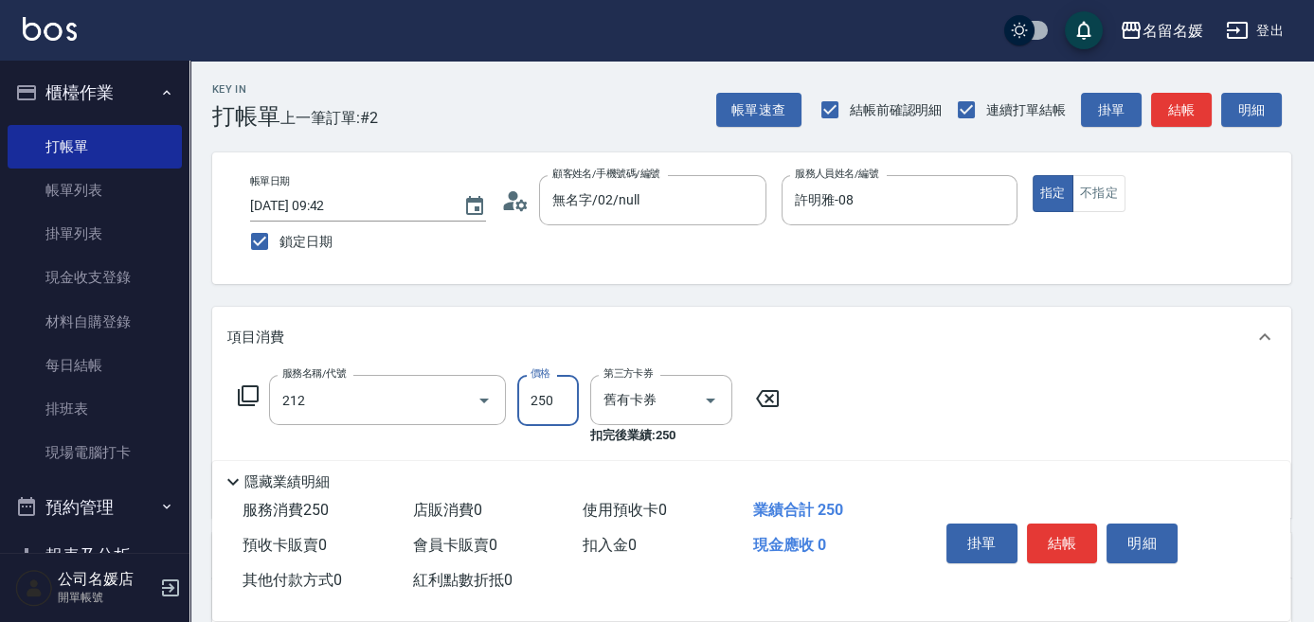
type input "洗髮券-(卡)250(212)"
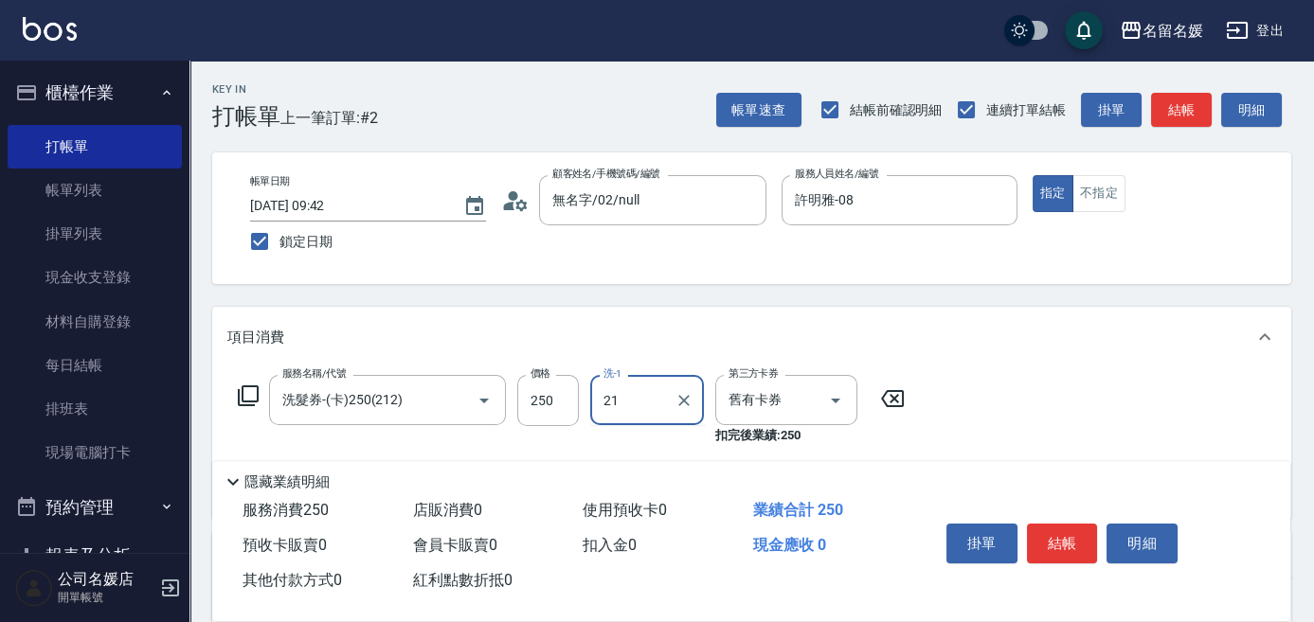
type input "許庭瑀-21"
